Goal: Information Seeking & Learning: Understand process/instructions

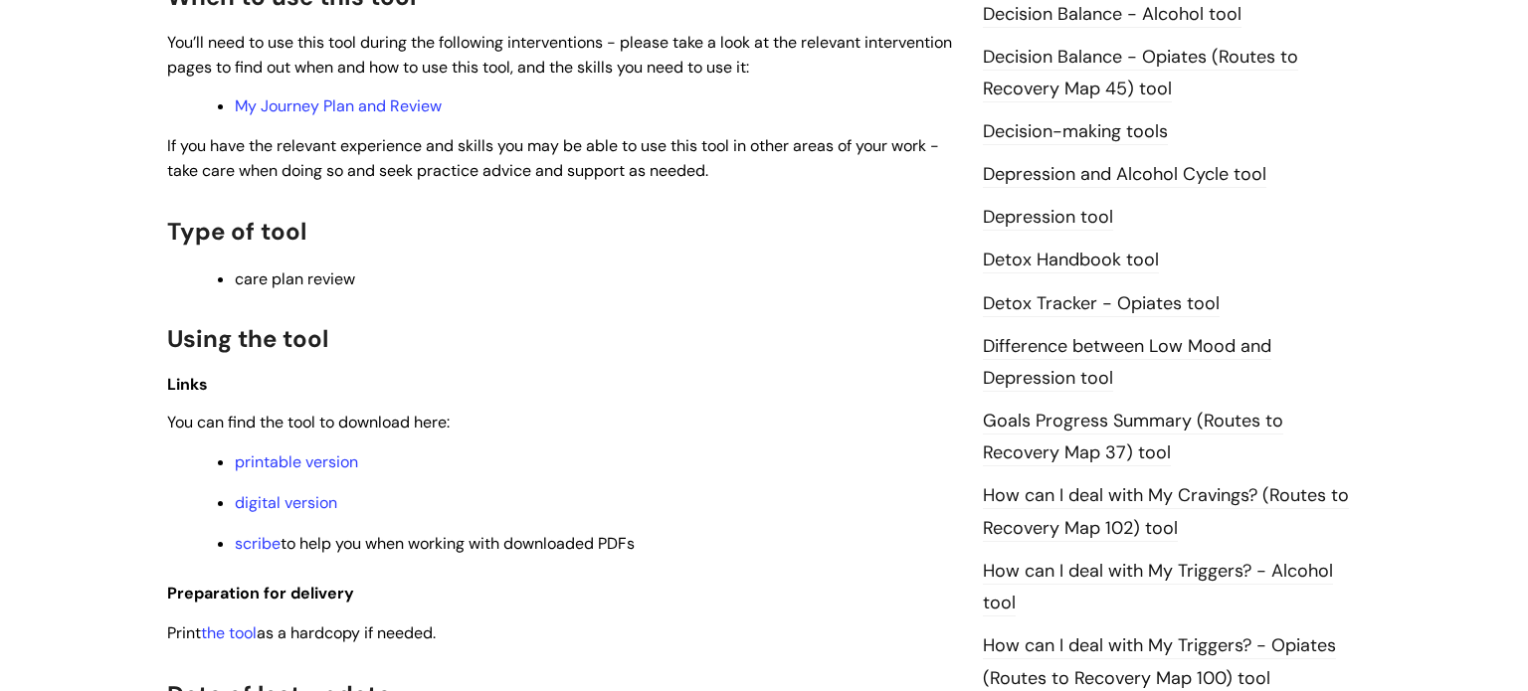
scroll to position [1063, 0]
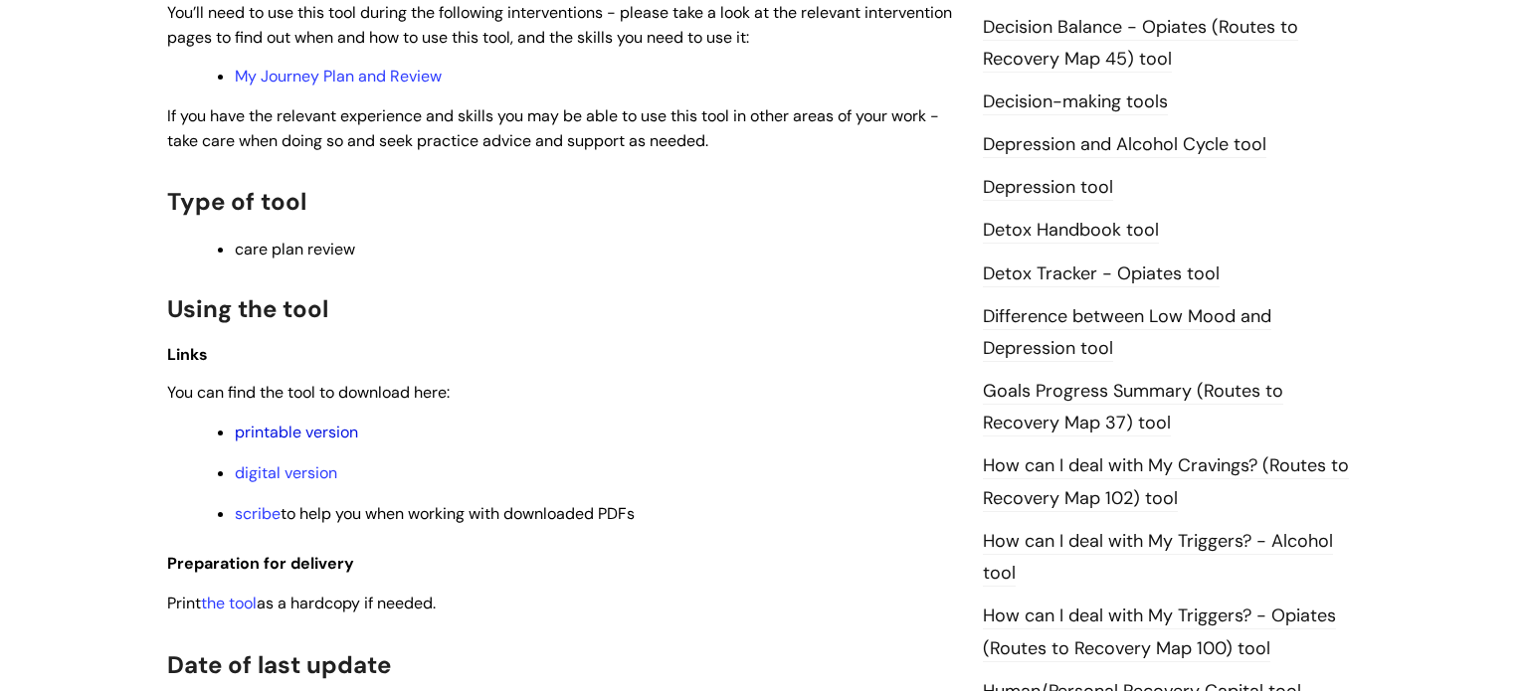
click at [289, 439] on link "printable version" at bounding box center [296, 432] width 123 height 21
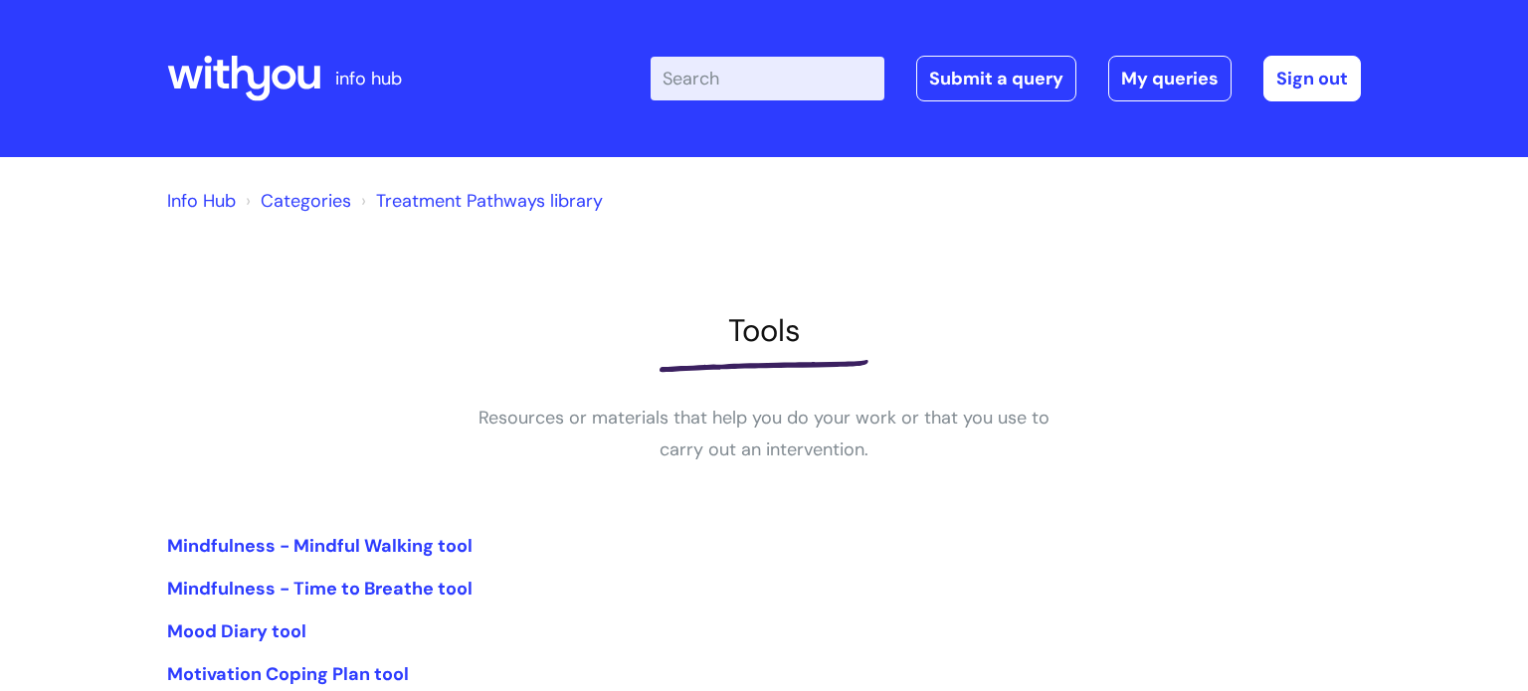
scroll to position [319, 0]
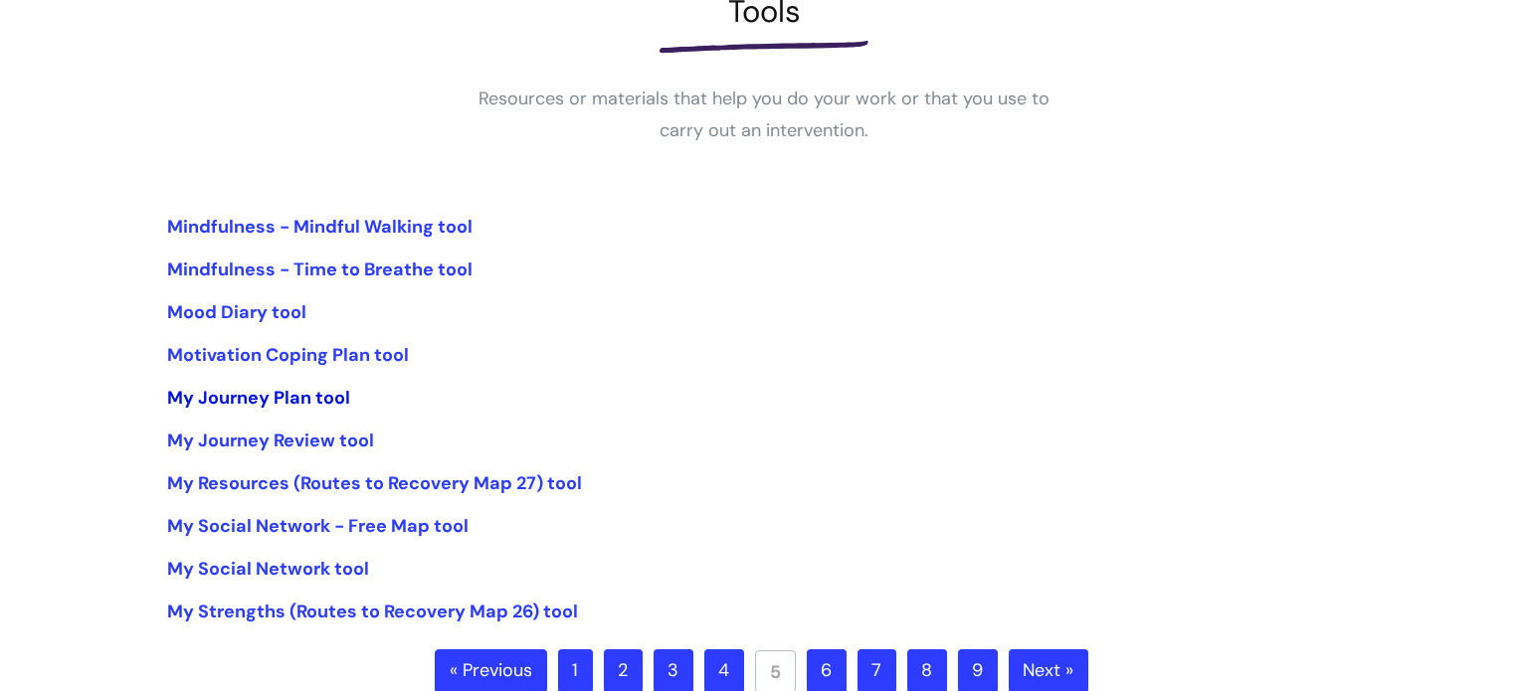
click at [220, 393] on link "My Journey Plan tool" at bounding box center [258, 398] width 183 height 24
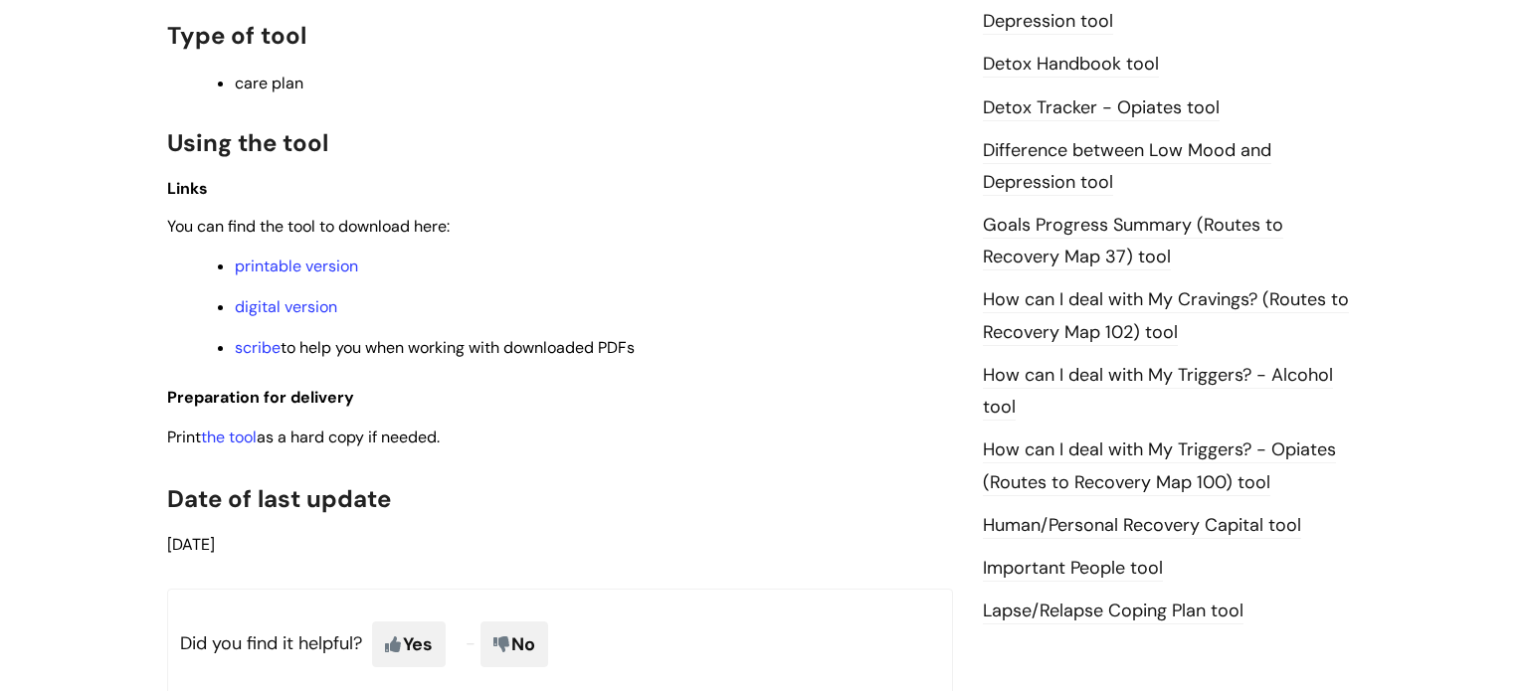
scroll to position [1233, 0]
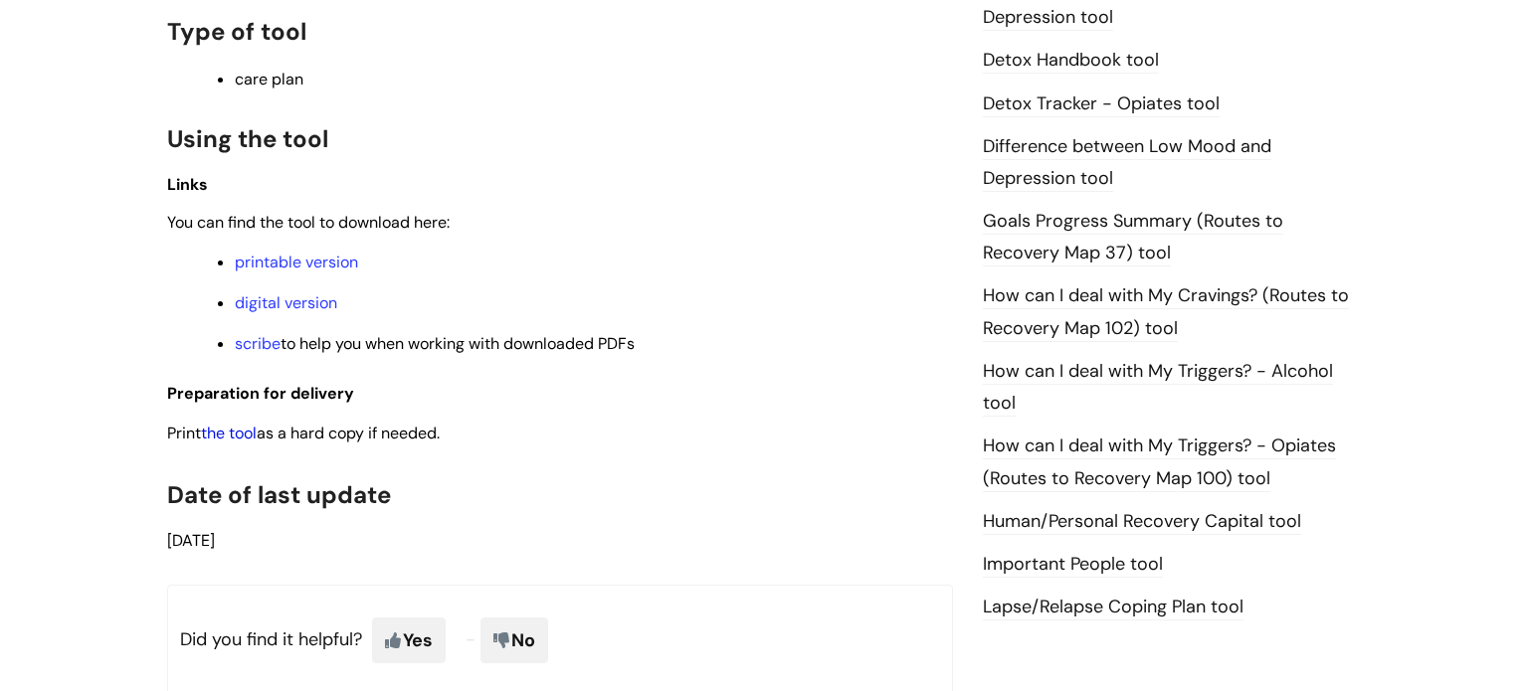
click at [228, 444] on link "the tool" at bounding box center [229, 433] width 56 height 21
